Goal: Task Accomplishment & Management: Use online tool/utility

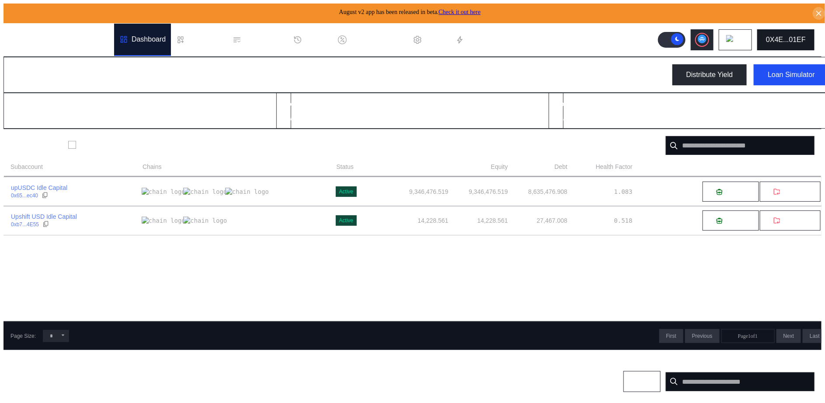
click at [793, 44] on button "0X4E...01EF" at bounding box center [785, 39] width 57 height 21
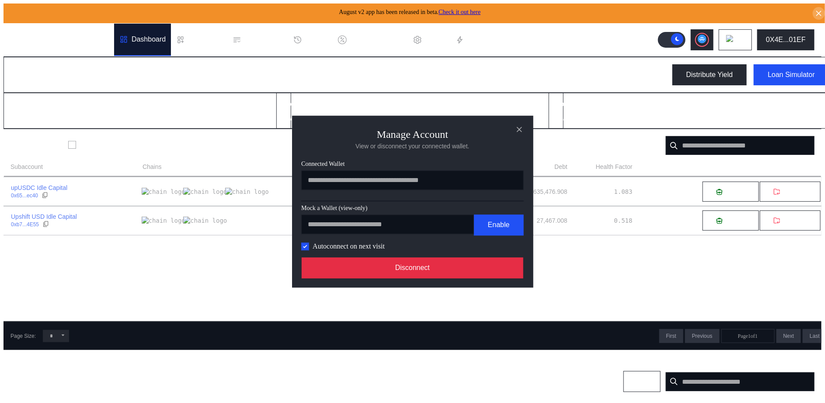
click at [462, 273] on button "Disconnect" at bounding box center [413, 267] width 222 height 21
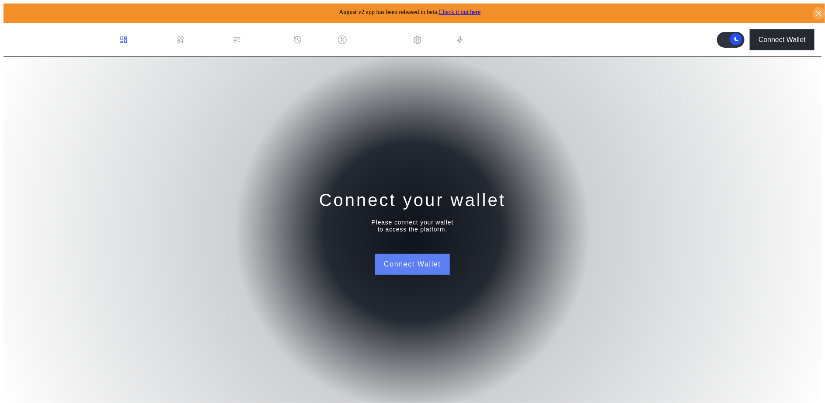
click at [423, 267] on button "Connect Wallet" at bounding box center [412, 264] width 74 height 21
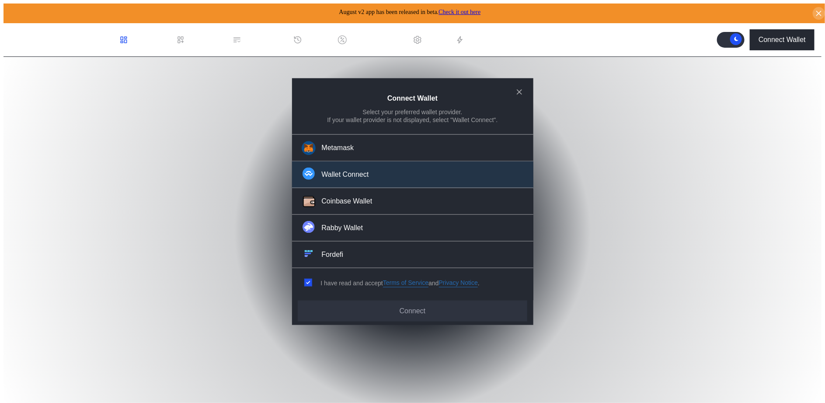
click at [376, 180] on button "Wallet Connect" at bounding box center [412, 174] width 241 height 27
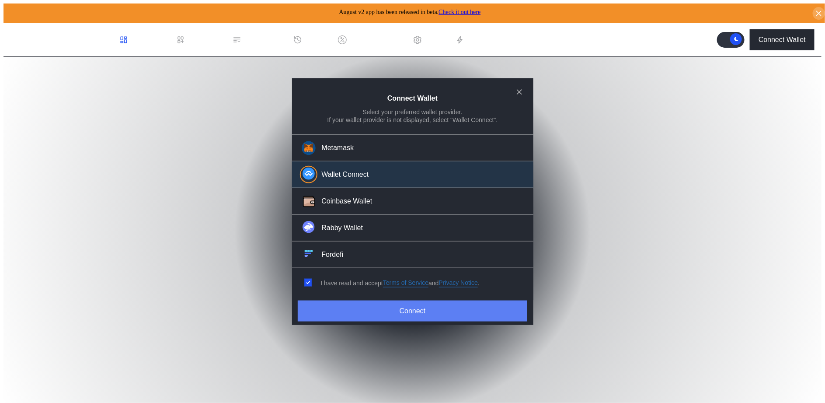
click at [390, 301] on button "Connect" at bounding box center [412, 310] width 229 height 21
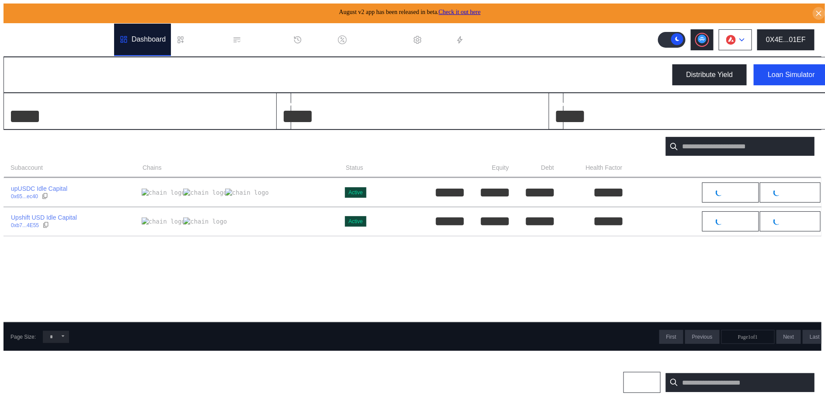
click at [738, 43] on button at bounding box center [735, 39] width 33 height 21
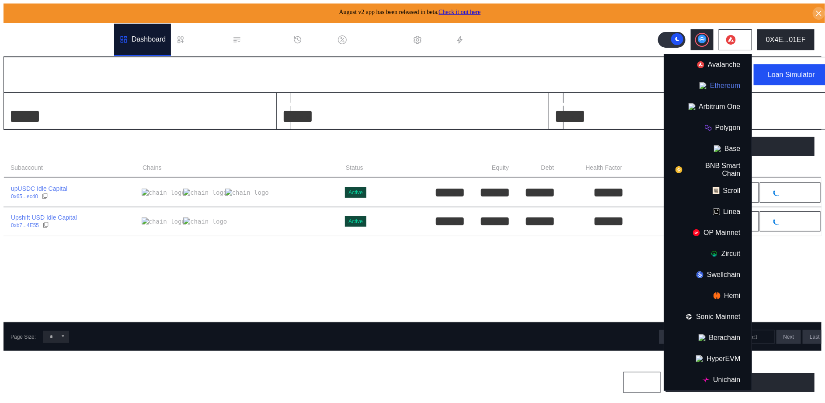
click at [734, 82] on button "Ethereum" at bounding box center [707, 85] width 87 height 21
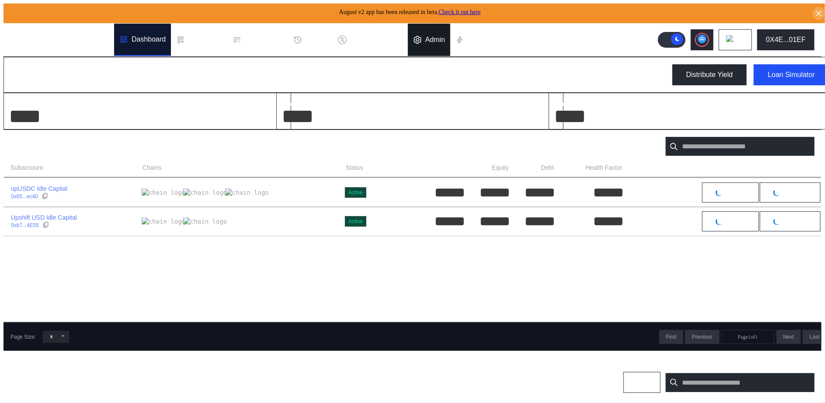
click at [444, 38] on div "Admin" at bounding box center [435, 40] width 20 height 8
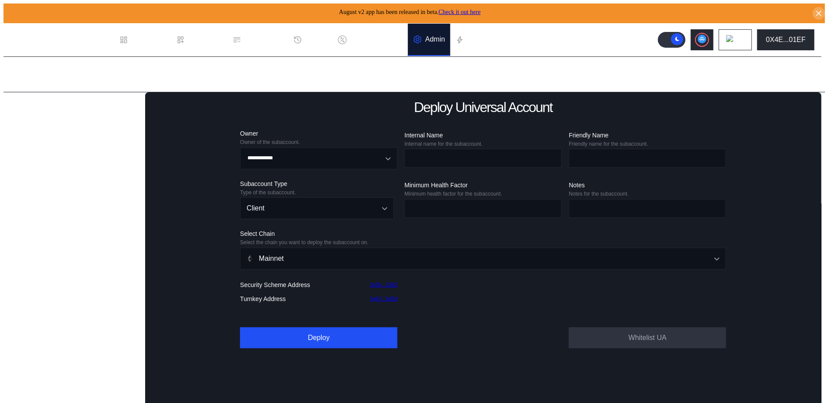
click at [101, 123] on div "Subaccounts" at bounding box center [77, 121] width 130 height 12
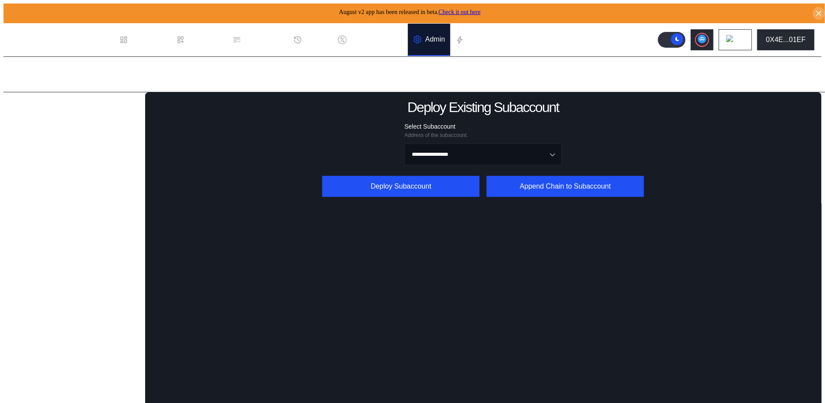
click at [116, 123] on div "Subaccounts" at bounding box center [77, 121] width 130 height 12
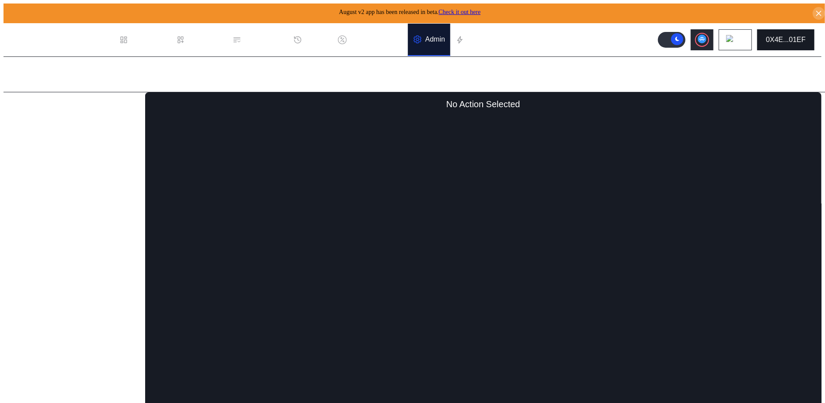
click at [802, 43] on button "0X4E...01EF" at bounding box center [785, 39] width 57 height 21
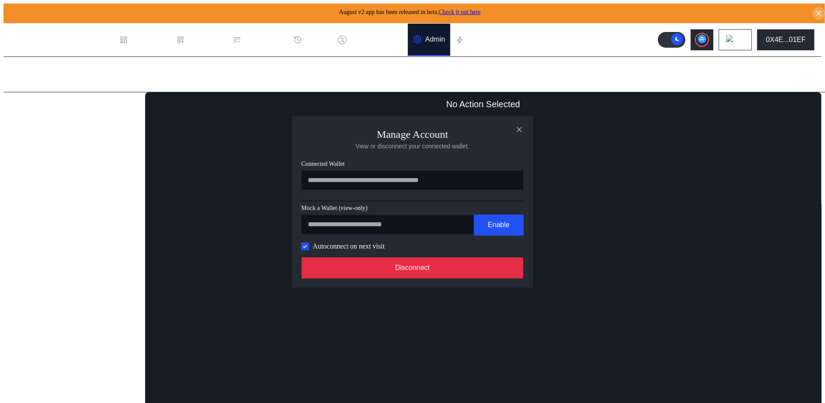
click at [414, 278] on button "Disconnect" at bounding box center [413, 267] width 222 height 21
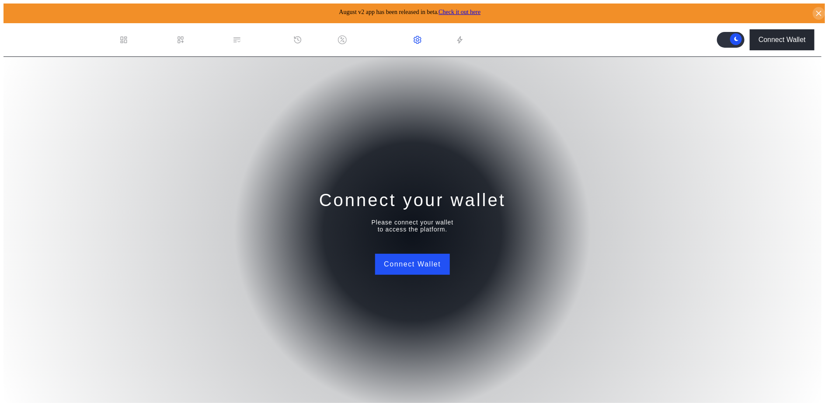
click at [451, 261] on div "Connect your wallet Please connect your wallet to access the platform. Connect …" at bounding box center [412, 231] width 818 height 349
click at [427, 261] on button "Connect Wallet" at bounding box center [412, 264] width 74 height 21
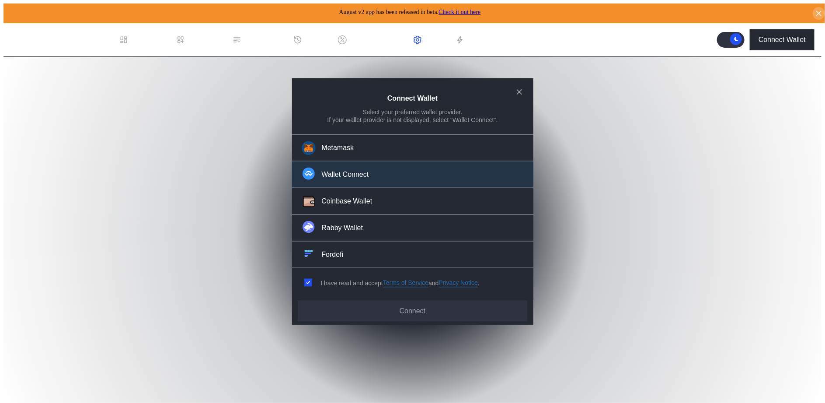
click at [408, 175] on button "Wallet Connect" at bounding box center [412, 174] width 241 height 27
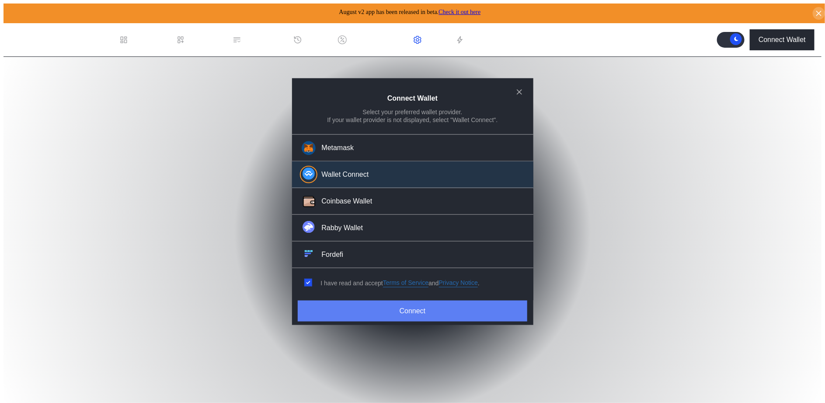
click at [399, 301] on button "Connect" at bounding box center [412, 310] width 229 height 21
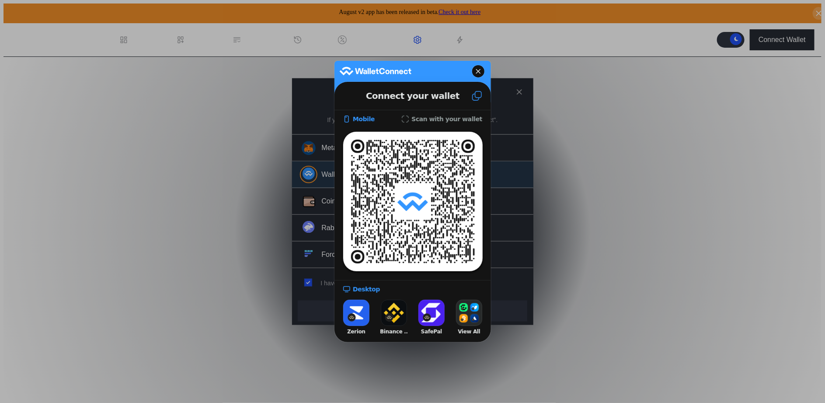
click at [476, 100] on icon at bounding box center [477, 95] width 10 height 10
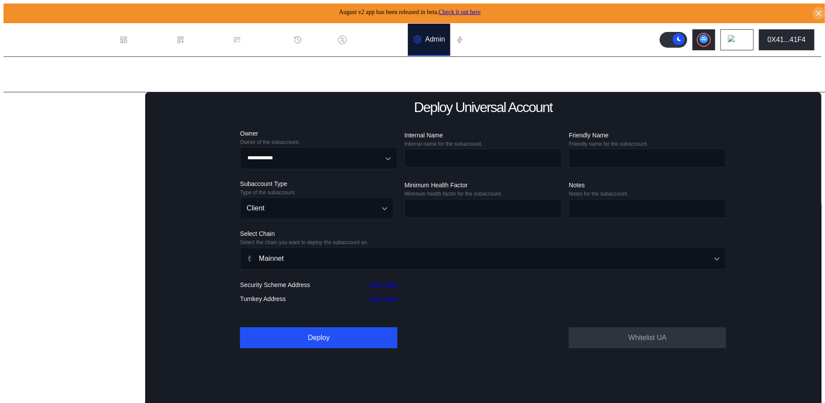
click at [96, 94] on div "Lending Pools Subaccounts Deploy Existing Subaccount Deploy Universal Subaccoun…" at bounding box center [74, 261] width 142 height 338
click at [96, 102] on div "Lending Pools" at bounding box center [77, 107] width 130 height 12
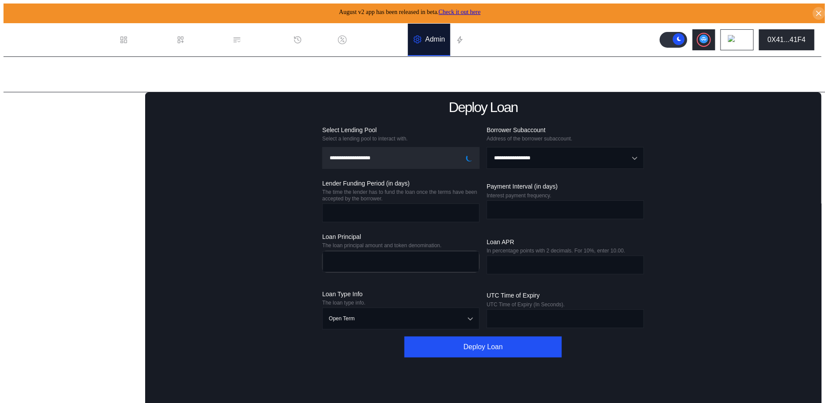
click at [68, 118] on div "Deploy Loan" at bounding box center [74, 120] width 107 height 10
click at [380, 157] on input "Open menu" at bounding box center [396, 157] width 135 height 21
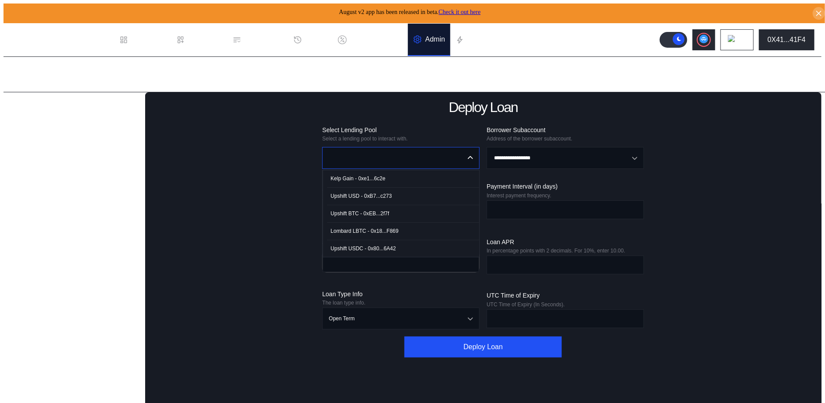
click at [387, 245] on div "Upshift USDC - 0x80...6A42" at bounding box center [362, 248] width 65 height 6
type input "**********"
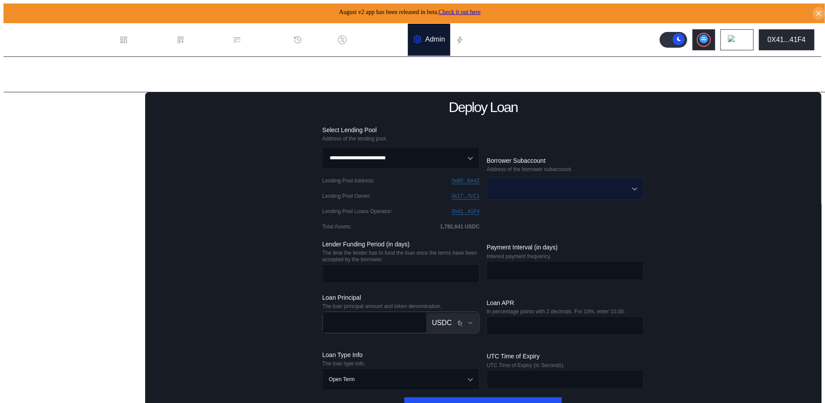
click at [541, 184] on input "Open menu" at bounding box center [560, 188] width 135 height 21
click at [557, 206] on div "sub259:cipher_pendle - 5335" at bounding box center [529, 209] width 68 height 6
type input "**********"
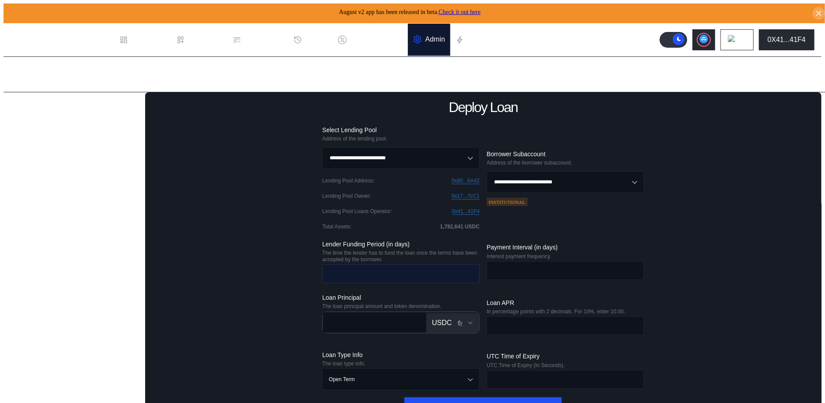
click at [431, 280] on input "number" at bounding box center [394, 273] width 143 height 18
type input "*"
click at [394, 270] on input "*" at bounding box center [394, 273] width 143 height 18
type input "*"
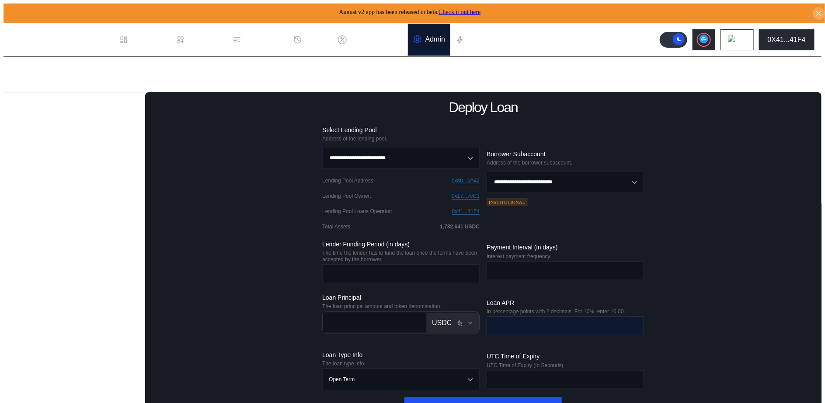
type input "*******"
click at [517, 318] on input "number" at bounding box center [558, 325] width 143 height 18
type input "****"
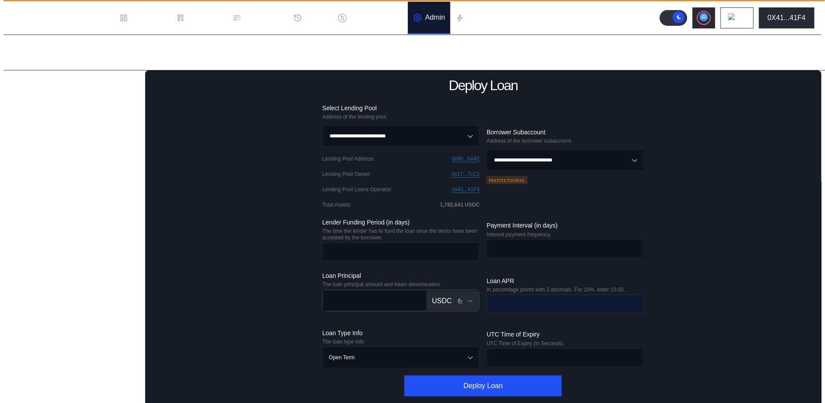
scroll to position [23, 0]
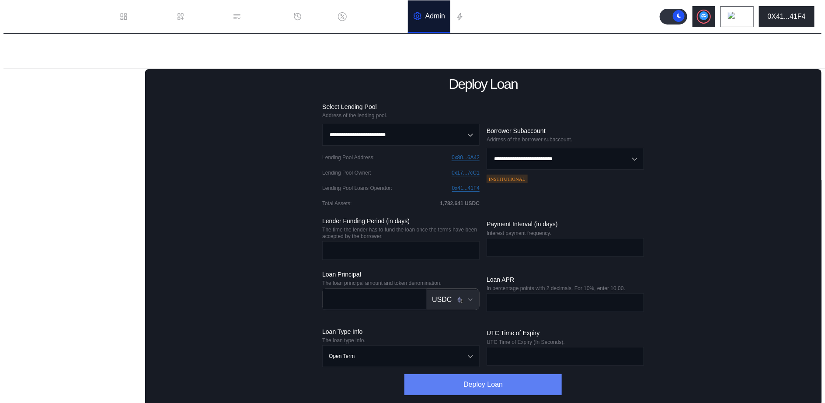
click at [521, 388] on button "Deploy Loan" at bounding box center [482, 384] width 157 height 21
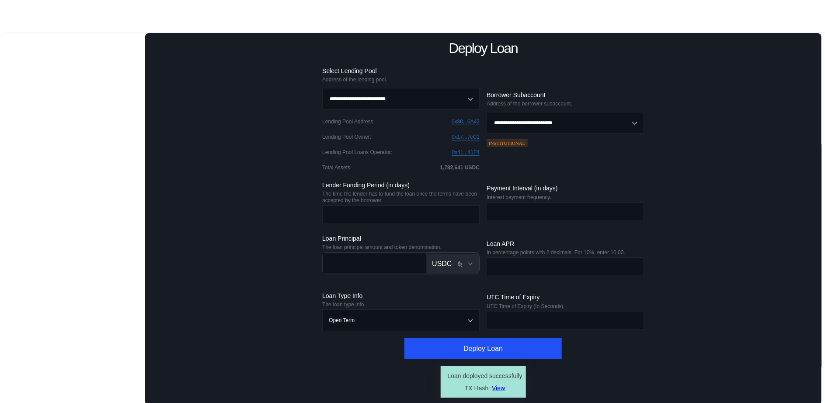
scroll to position [57, 0]
